Goal: Task Accomplishment & Management: Use online tool/utility

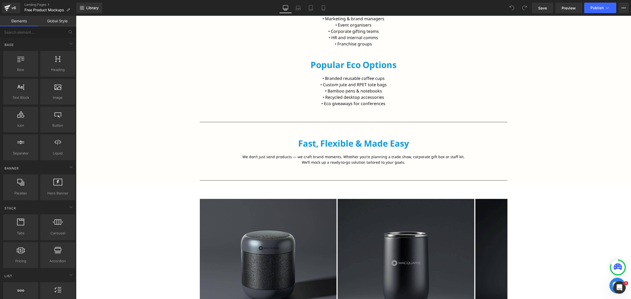
scroll to position [591, 0]
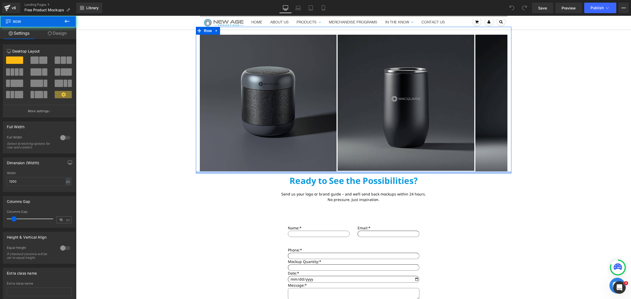
click at [350, 172] on div at bounding box center [353, 172] width 315 height 2
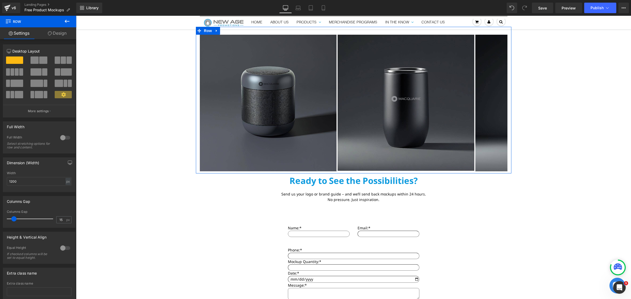
click at [60, 37] on link "Design" at bounding box center [57, 33] width 38 height 12
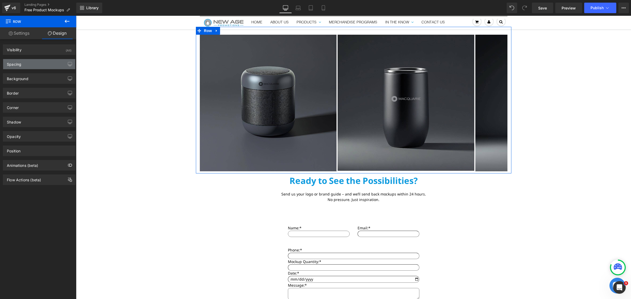
click at [32, 60] on div "Spacing" at bounding box center [39, 64] width 72 height 10
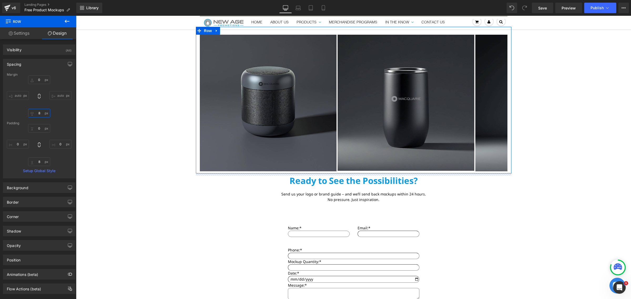
click at [40, 114] on input "8" at bounding box center [39, 113] width 22 height 9
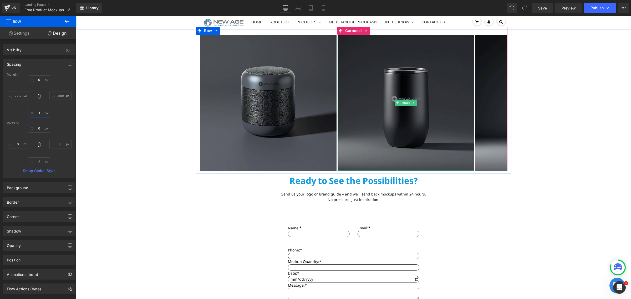
type input "15"
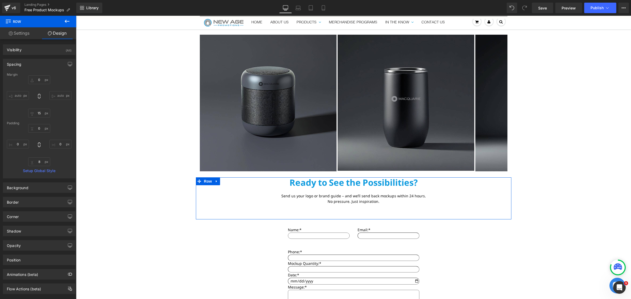
click at [245, 206] on div "Ready to See the Possibilities? Text Block Send us your logo or brand guide – a…" at bounding box center [353, 196] width 315 height 39
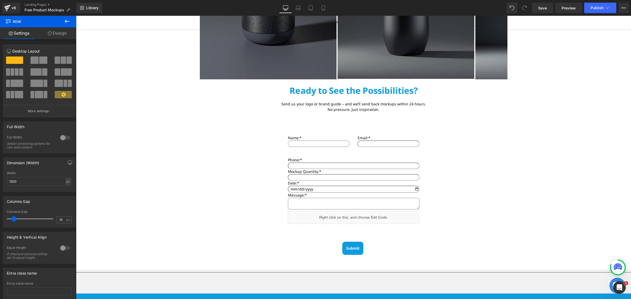
scroll to position [723, 0]
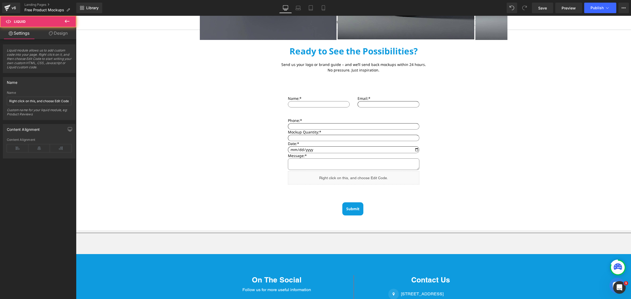
click at [370, 177] on div "Liquid" at bounding box center [353, 177] width 131 height 13
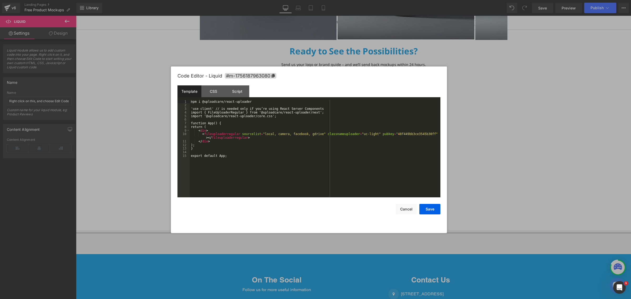
click at [369, 0] on div "You are previewing how the will restyle your page. You can not edit Elements in…" at bounding box center [315, 0] width 631 height 0
click at [244, 145] on div "npm i @uploadcare/react-uploader 'use client' // is needed only if you’re using…" at bounding box center [315, 152] width 250 height 105
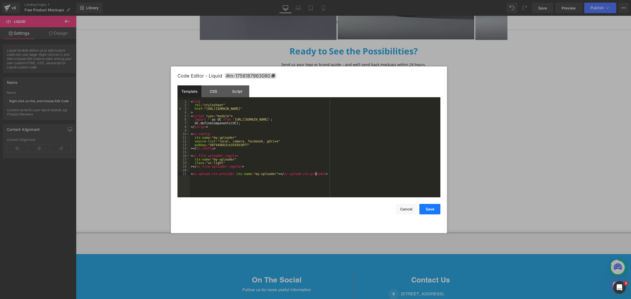
click at [435, 206] on button "Save" at bounding box center [429, 209] width 21 height 11
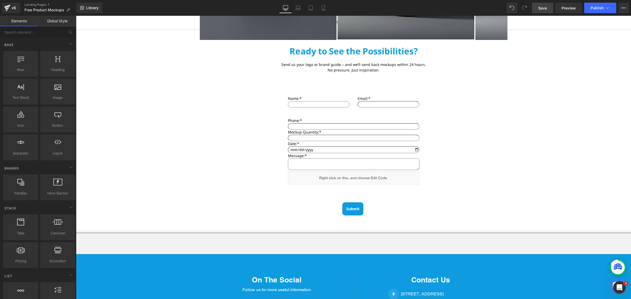
click at [550, 10] on link "Save" at bounding box center [542, 8] width 21 height 11
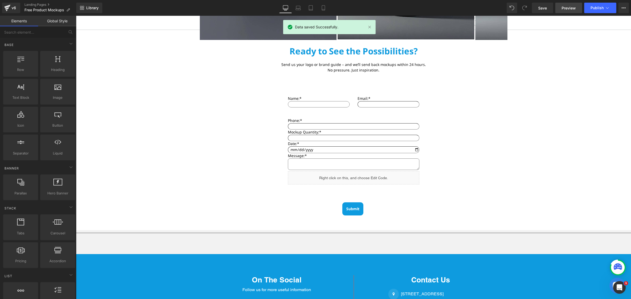
click at [569, 6] on span "Preview" at bounding box center [568, 8] width 14 height 6
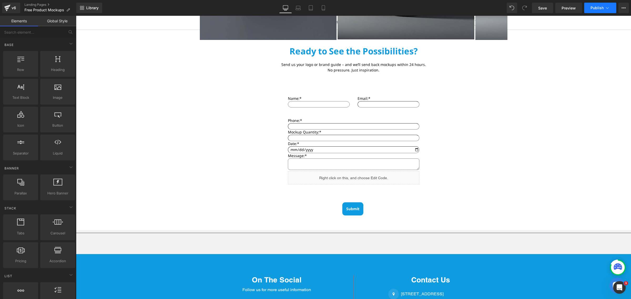
click at [597, 4] on button "Publish" at bounding box center [600, 8] width 32 height 11
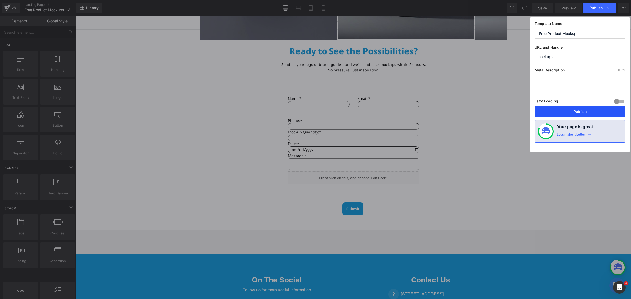
click at [569, 109] on button "Publish" at bounding box center [579, 111] width 91 height 11
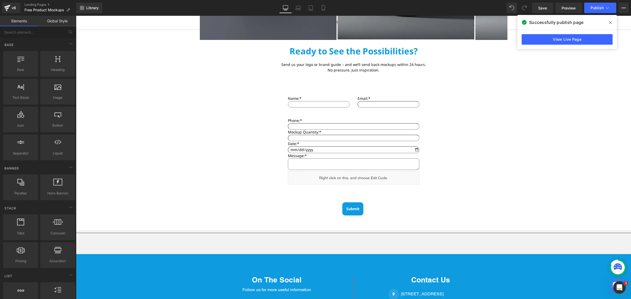
click at [561, 40] on link "View Live Page" at bounding box center [566, 39] width 91 height 11
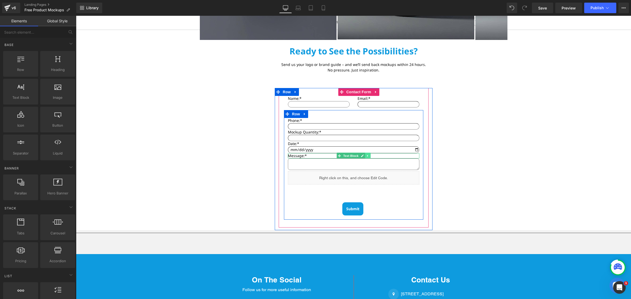
click at [365, 156] on link at bounding box center [368, 156] width 6 height 6
click at [363, 156] on icon at bounding box center [364, 155] width 3 height 3
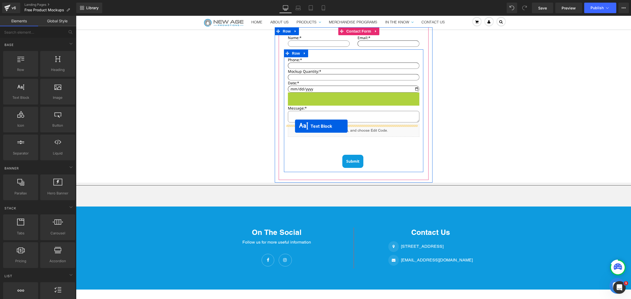
drag, startPoint x: 327, startPoint y: 95, endPoint x: 295, endPoint y: 126, distance: 44.8
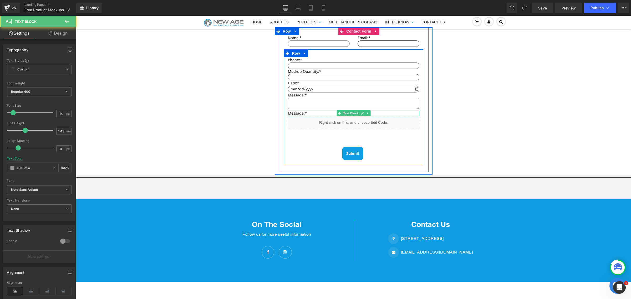
click at [301, 114] on span "Message:*" at bounding box center [297, 113] width 19 height 5
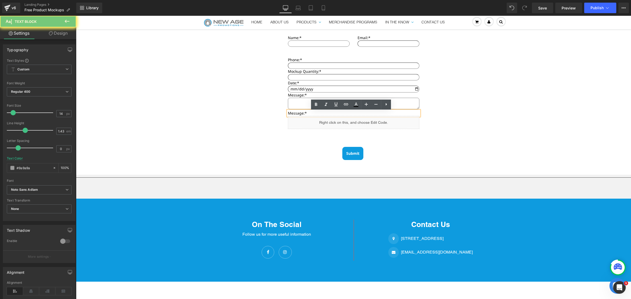
click at [296, 114] on span "Message:*" at bounding box center [297, 113] width 19 height 5
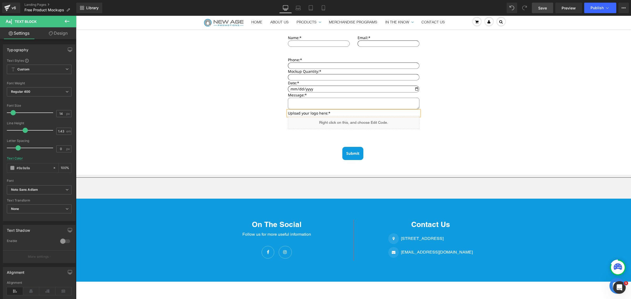
click at [547, 11] on link "Save" at bounding box center [542, 8] width 21 height 11
click at [562, 7] on span "Preview" at bounding box center [568, 8] width 14 height 6
click at [591, 8] on span "Publish" at bounding box center [596, 8] width 13 height 4
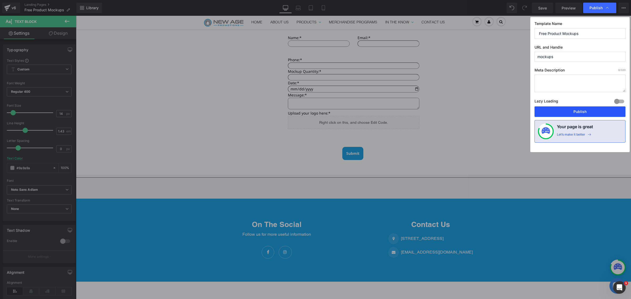
click at [570, 114] on button "Publish" at bounding box center [579, 111] width 91 height 11
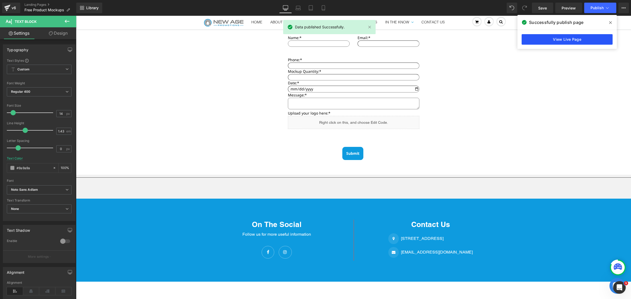
click at [539, 36] on link "View Live Page" at bounding box center [566, 39] width 91 height 11
